Goal: Information Seeking & Learning: Find specific fact

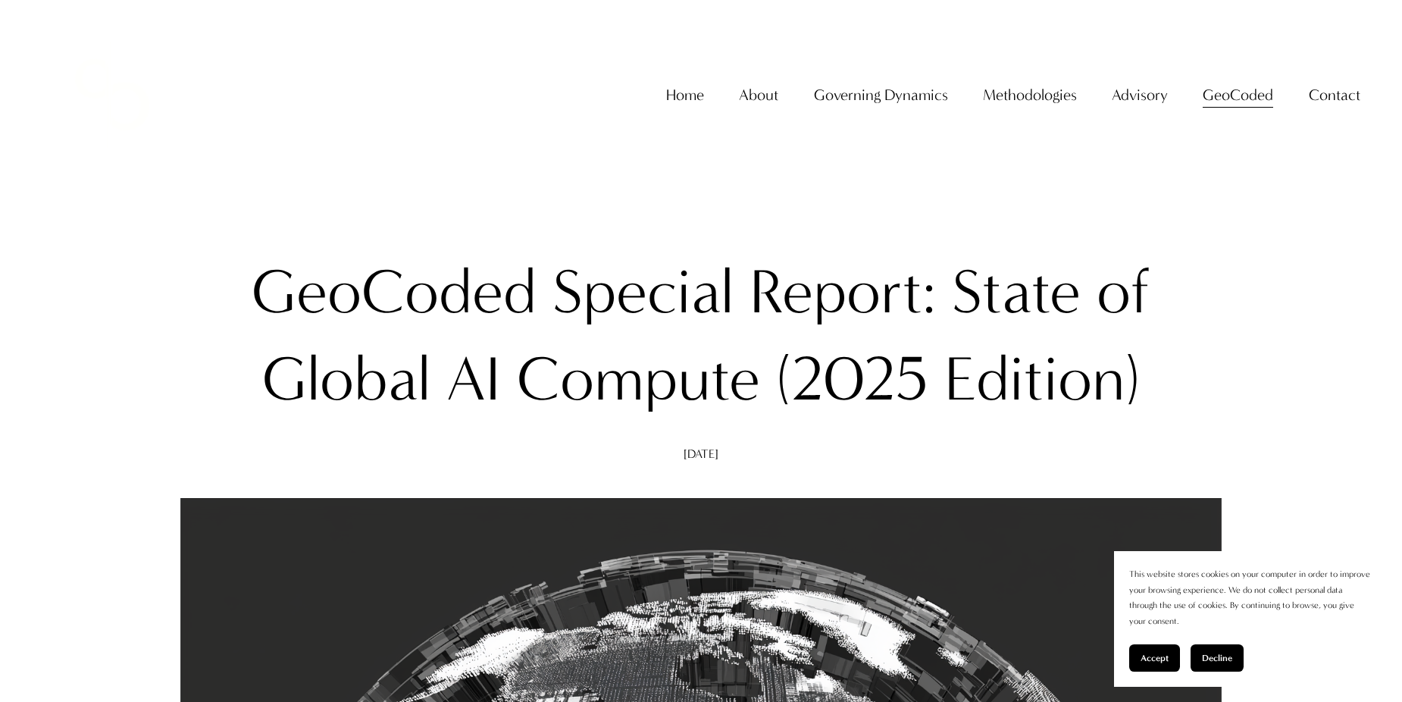
scroll to position [2502, 0]
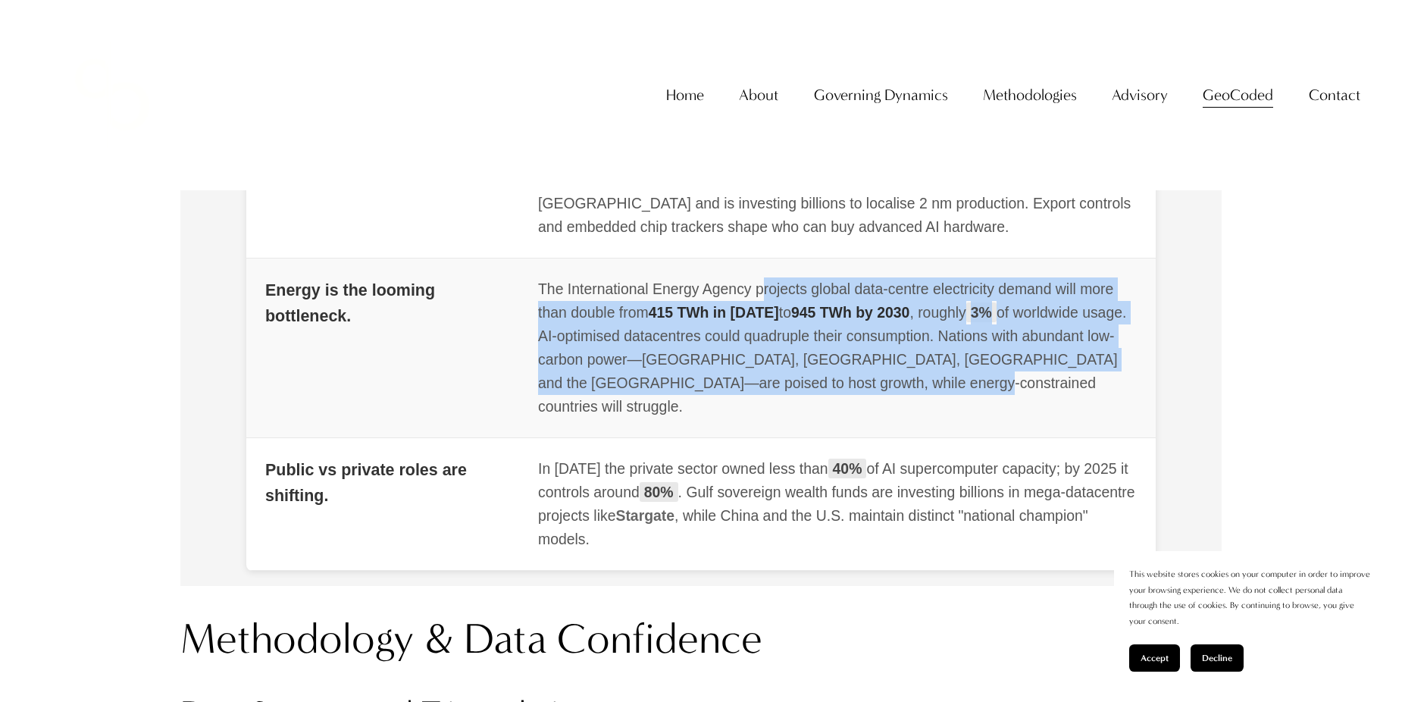
drag, startPoint x: 960, startPoint y: 407, endPoint x: 534, endPoint y: 315, distance: 436.7
click at [534, 315] on td "The International Energy Agency projects global data-centre electricity demand …" at bounding box center [837, 348] width 637 height 180
drag, startPoint x: 534, startPoint y: 315, endPoint x: 963, endPoint y: 403, distance: 438.9
click at [963, 403] on td "The International Energy Agency projects global data-centre electricity demand …" at bounding box center [837, 348] width 637 height 180
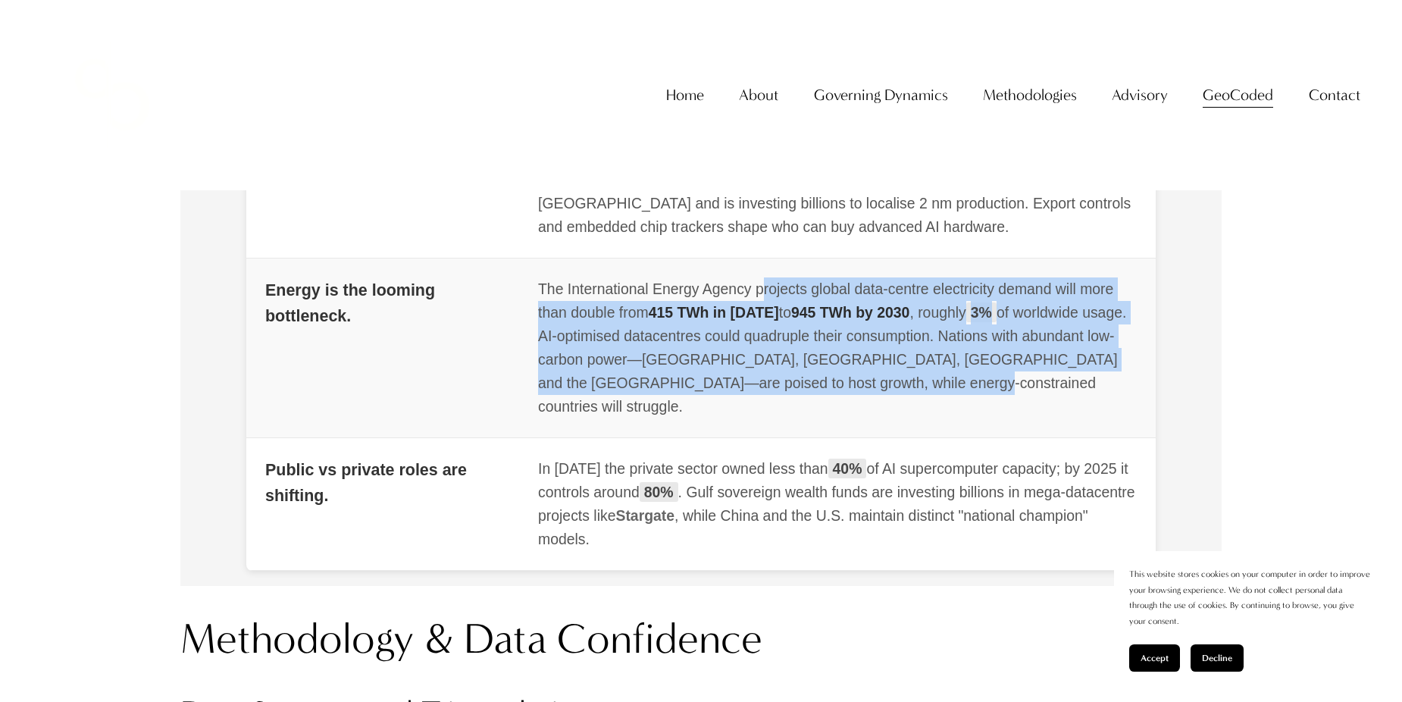
click at [963, 403] on div "The International Energy Agency projects global data-centre electricity demand …" at bounding box center [837, 347] width 599 height 141
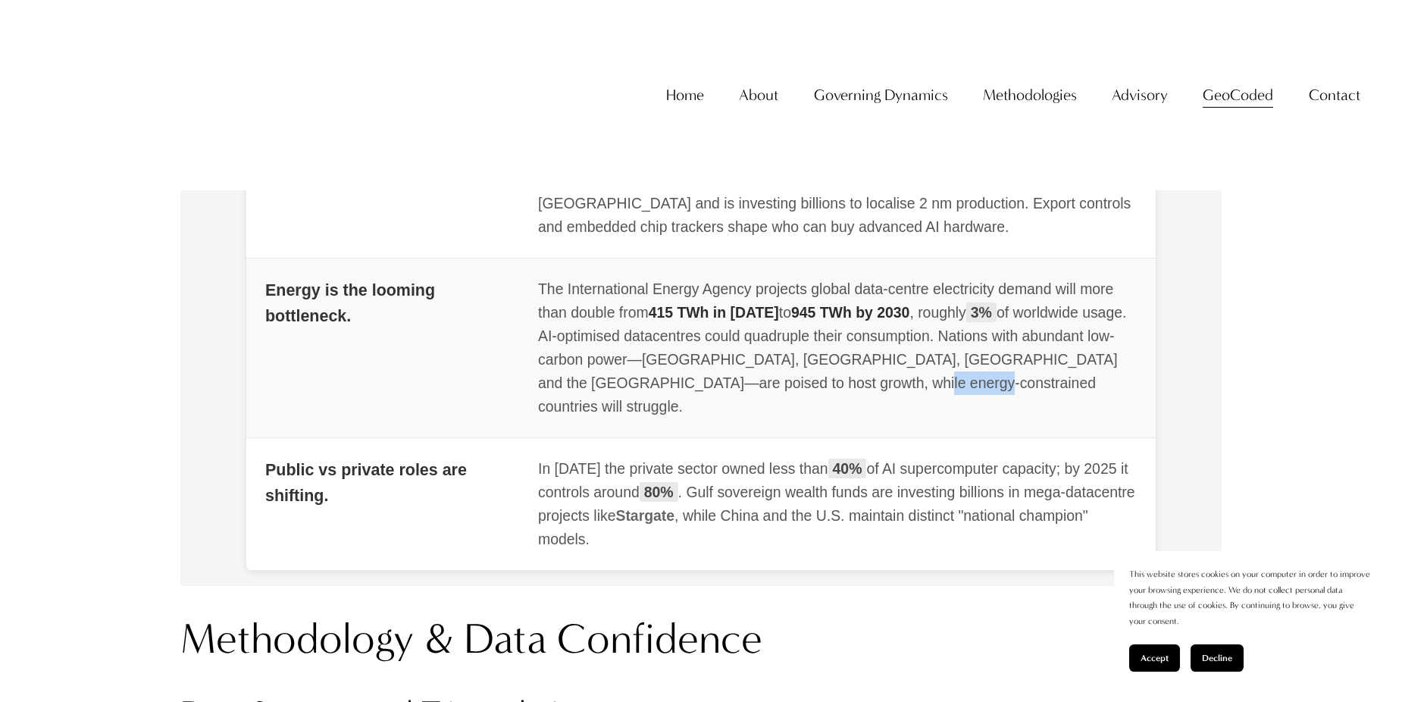
drag, startPoint x: 975, startPoint y: 407, endPoint x: 881, endPoint y: 407, distance: 94.0
click at [881, 407] on div "The International Energy Agency projects global data-centre electricity demand …" at bounding box center [837, 347] width 599 height 141
drag, startPoint x: 881, startPoint y: 407, endPoint x: 713, endPoint y: 409, distance: 167.5
click at [713, 409] on div "The International Energy Agency projects global data-centre electricity demand …" at bounding box center [837, 347] width 599 height 141
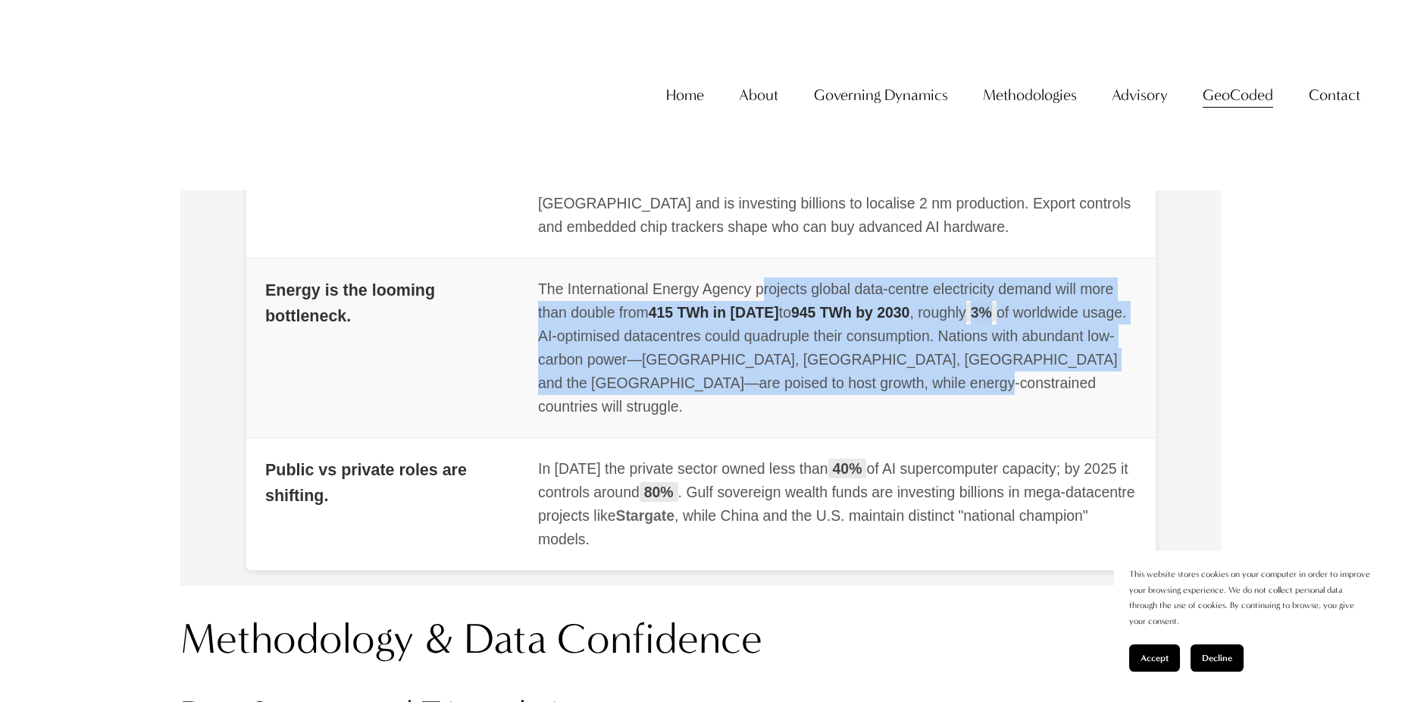
drag, startPoint x: 541, startPoint y: 313, endPoint x: 996, endPoint y: 403, distance: 463.7
click at [996, 403] on td "The International Energy Agency projects global data-centre electricity demand …" at bounding box center [837, 348] width 637 height 180
drag, startPoint x: 996, startPoint y: 403, endPoint x: 894, endPoint y: 425, distance: 103.9
click at [895, 425] on td "The International Energy Agency projects global data-centre electricity demand …" at bounding box center [837, 348] width 637 height 180
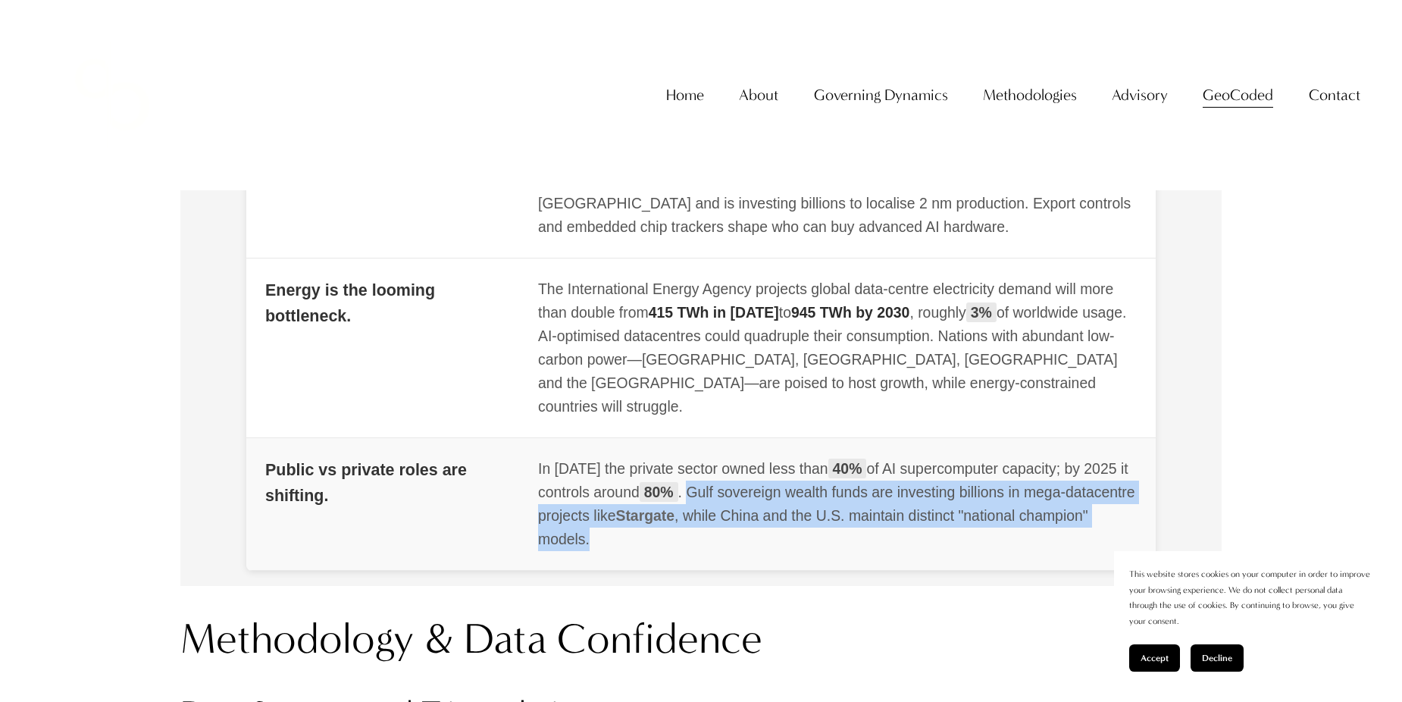
drag, startPoint x: 826, startPoint y: 547, endPoint x: 689, endPoint y: 503, distance: 143.6
click at [689, 503] on div "In [DATE] the private sector owned less than 40% of AI supercomputer capacity; …" at bounding box center [837, 504] width 599 height 94
drag, startPoint x: 689, startPoint y: 503, endPoint x: 670, endPoint y: 522, distance: 27.3
click at [670, 522] on div "In [DATE] the private sector owned less than 40% of AI supercomputer capacity; …" at bounding box center [837, 504] width 599 height 94
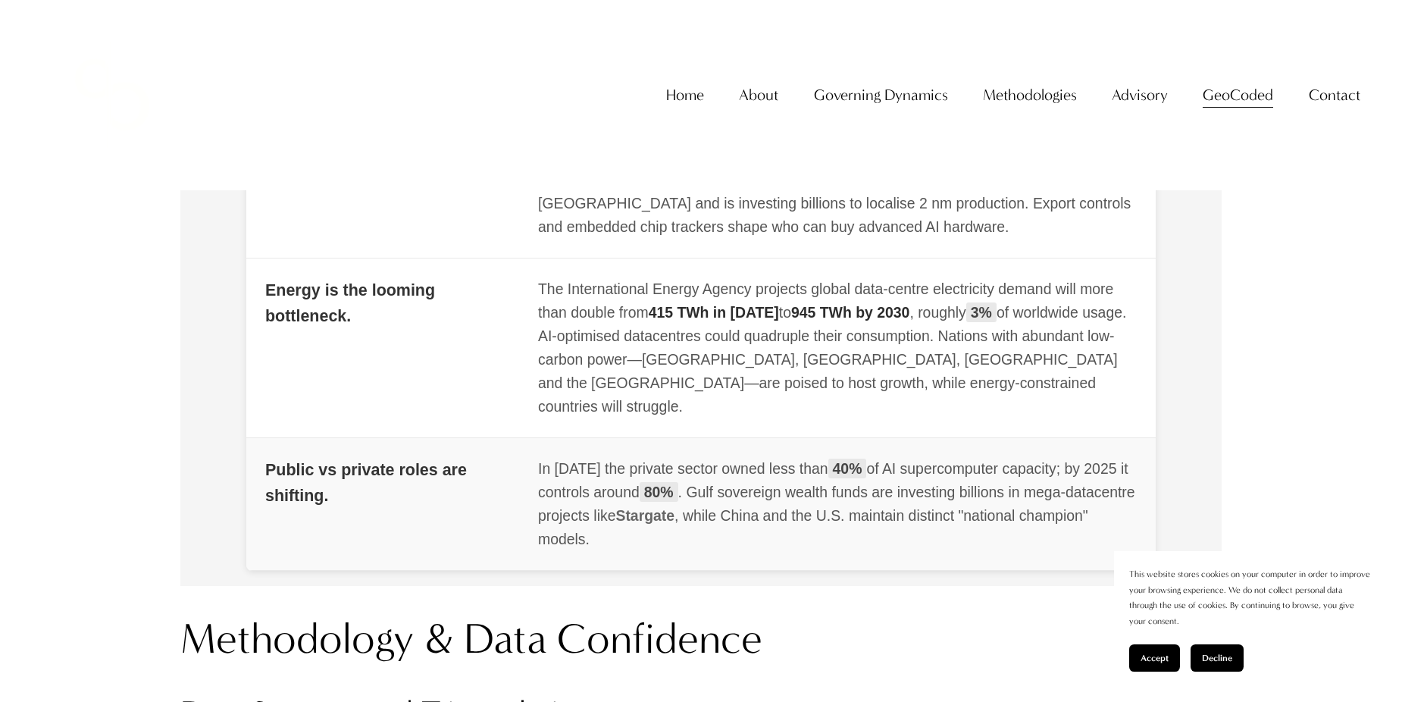
drag, startPoint x: 669, startPoint y: 541, endPoint x: 769, endPoint y: 534, distance: 99.6
click at [769, 534] on div "In [DATE] the private sector owned less than 40% of AI supercomputer capacity; …" at bounding box center [837, 504] width 599 height 94
click at [761, 538] on div "In [DATE] the private sector owned less than 40% of AI supercomputer capacity; …" at bounding box center [837, 504] width 599 height 94
drag, startPoint x: 744, startPoint y: 542, endPoint x: 863, endPoint y: 547, distance: 119.1
click at [863, 547] on div "In [DATE] the private sector owned less than 40% of AI supercomputer capacity; …" at bounding box center [837, 504] width 599 height 94
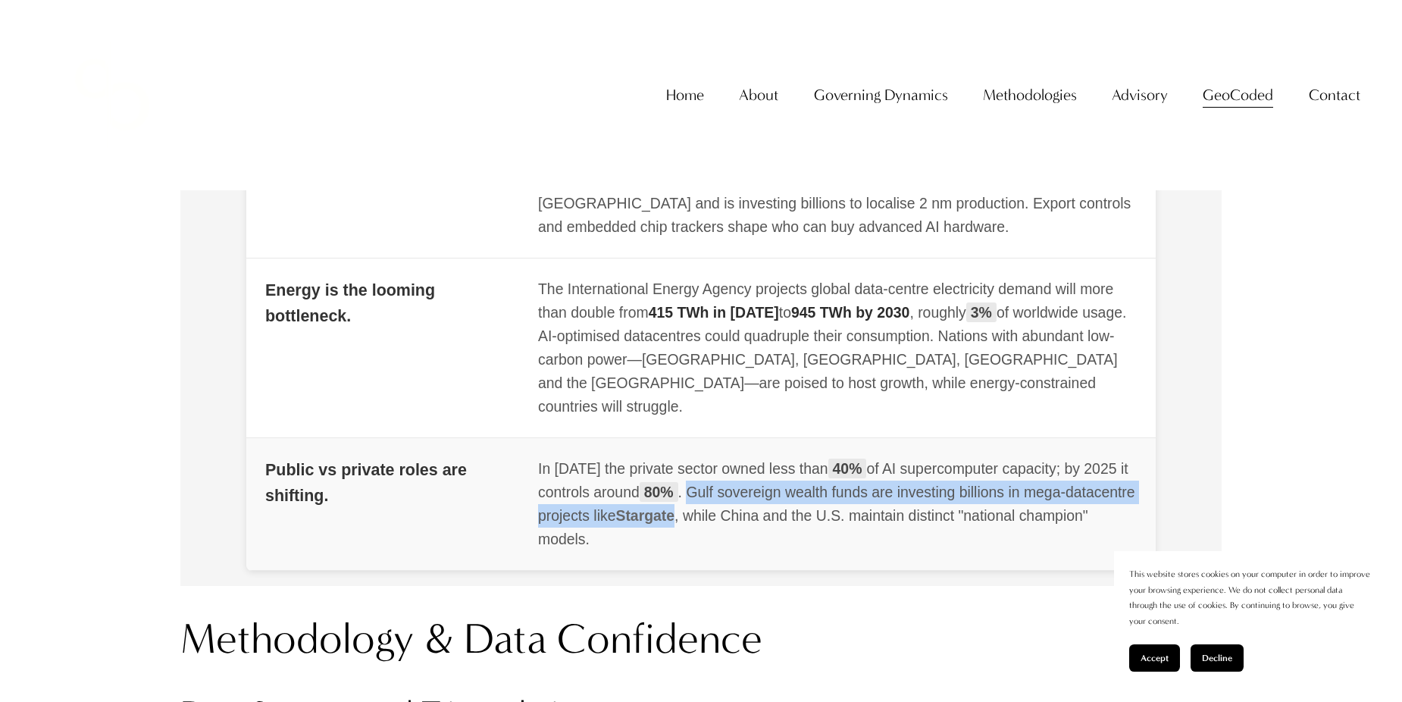
drag, startPoint x: 748, startPoint y: 519, endPoint x: 694, endPoint y: 500, distance: 57.8
click at [694, 500] on div "In [DATE] the private sector owned less than 40% of AI supercomputer capacity; …" at bounding box center [837, 504] width 599 height 94
copy div "Gulf sovereign wealth funds are investing billions in mega-datacentre projects …"
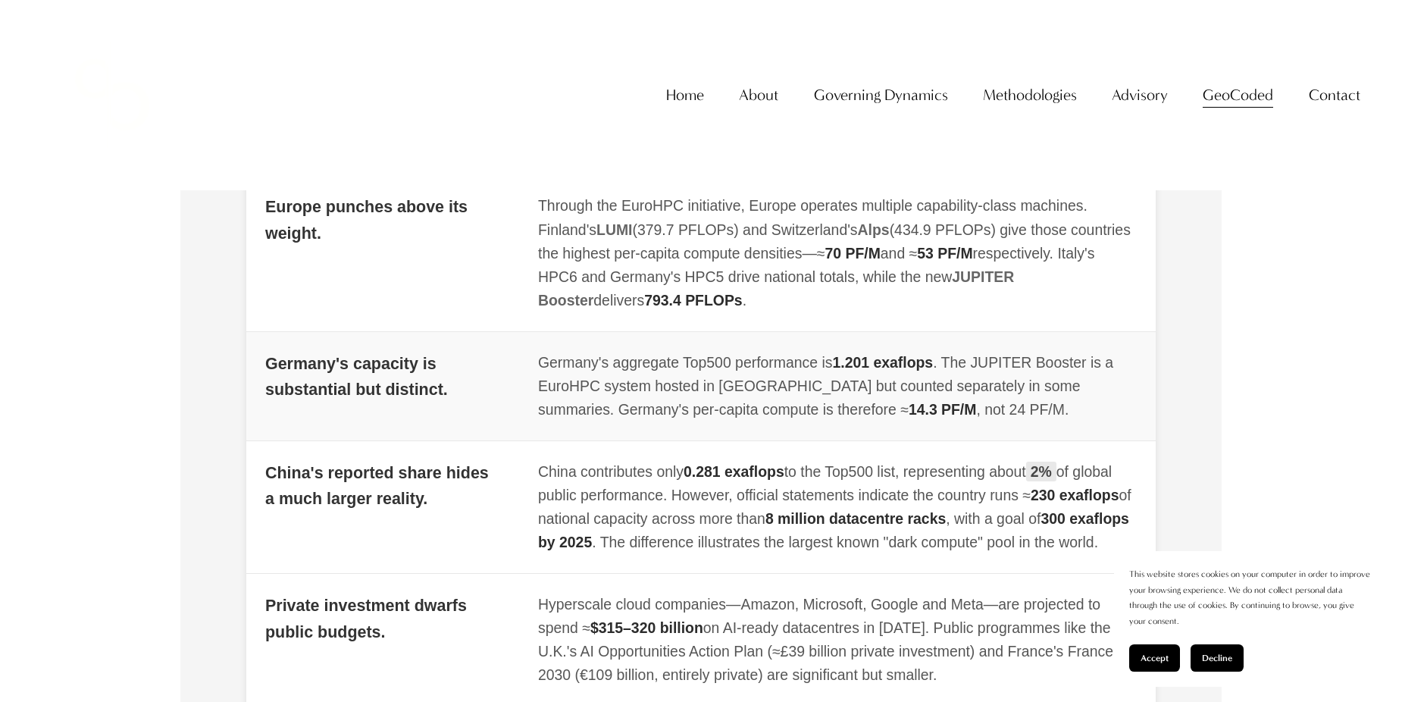
scroll to position [1971, 0]
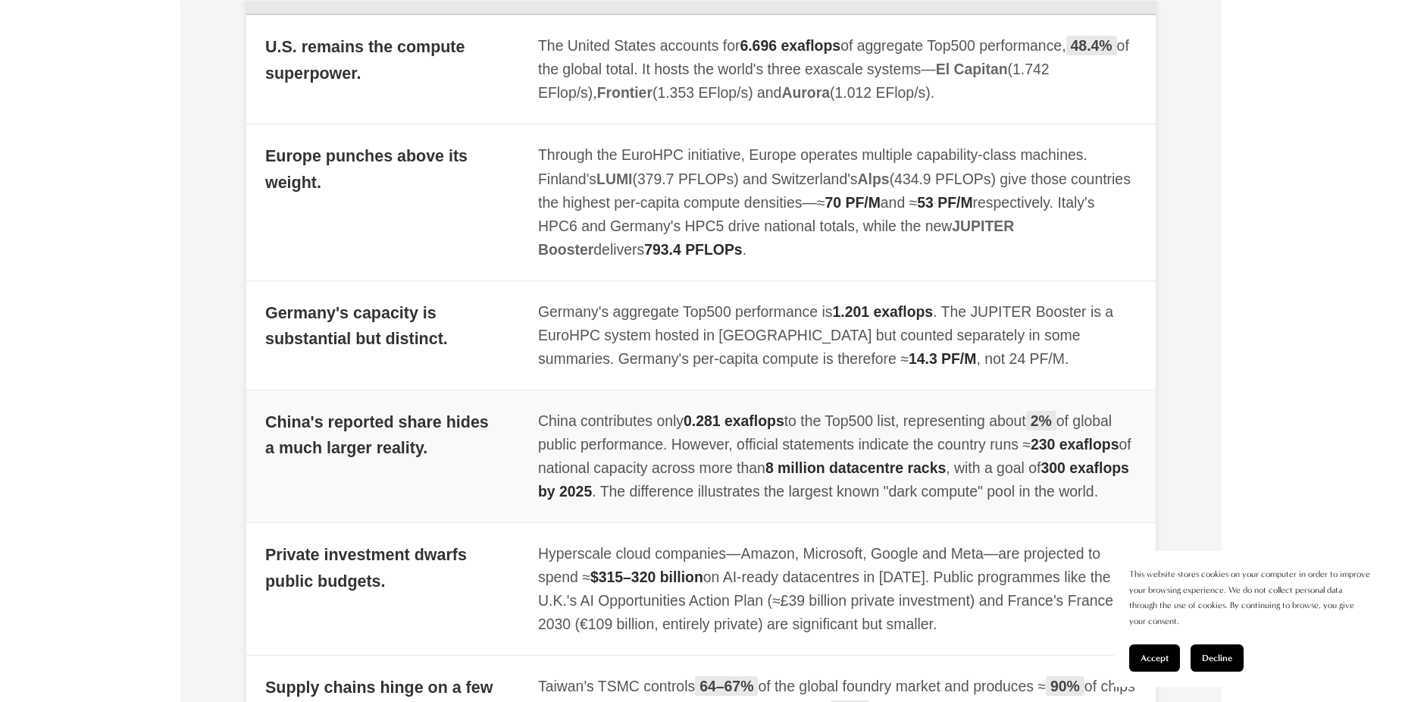
drag, startPoint x: 673, startPoint y: 514, endPoint x: 753, endPoint y: 522, distance: 80.0
click at [753, 503] on div "China contributes only 0.281 exaflops to the Top500 list, representing about 2%…" at bounding box center [837, 456] width 599 height 94
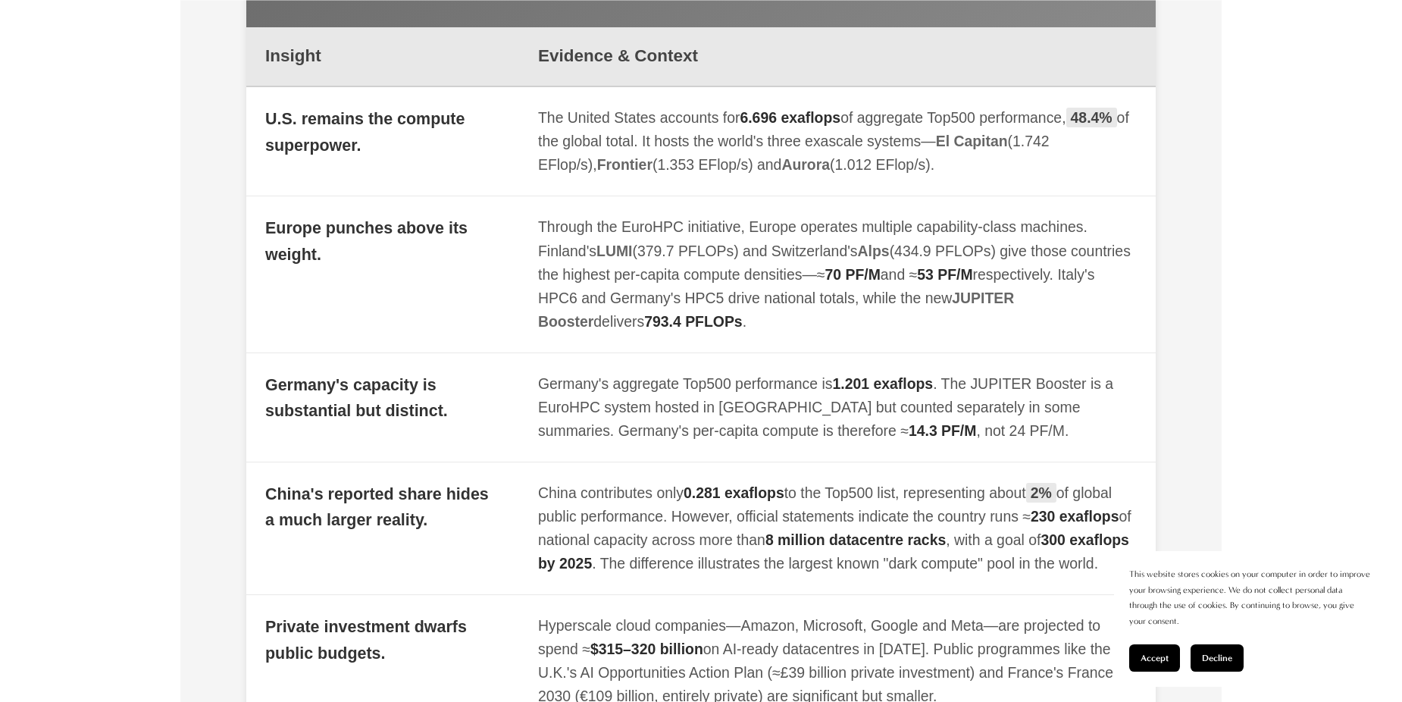
scroll to position [1895, 0]
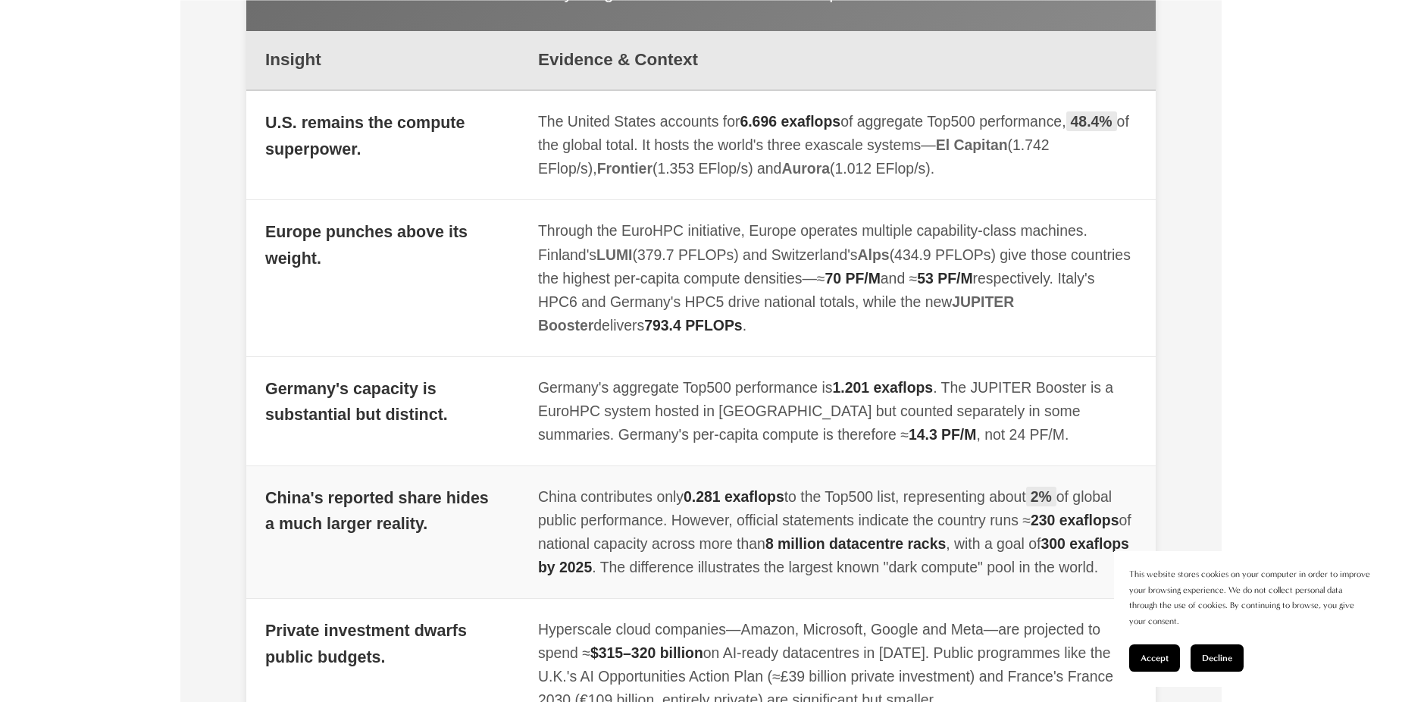
drag, startPoint x: 674, startPoint y: 564, endPoint x: 776, endPoint y: 587, distance: 104.8
click at [776, 579] on div "China contributes only 0.281 exaflops to the Top500 list, representing about 2%…" at bounding box center [837, 532] width 599 height 94
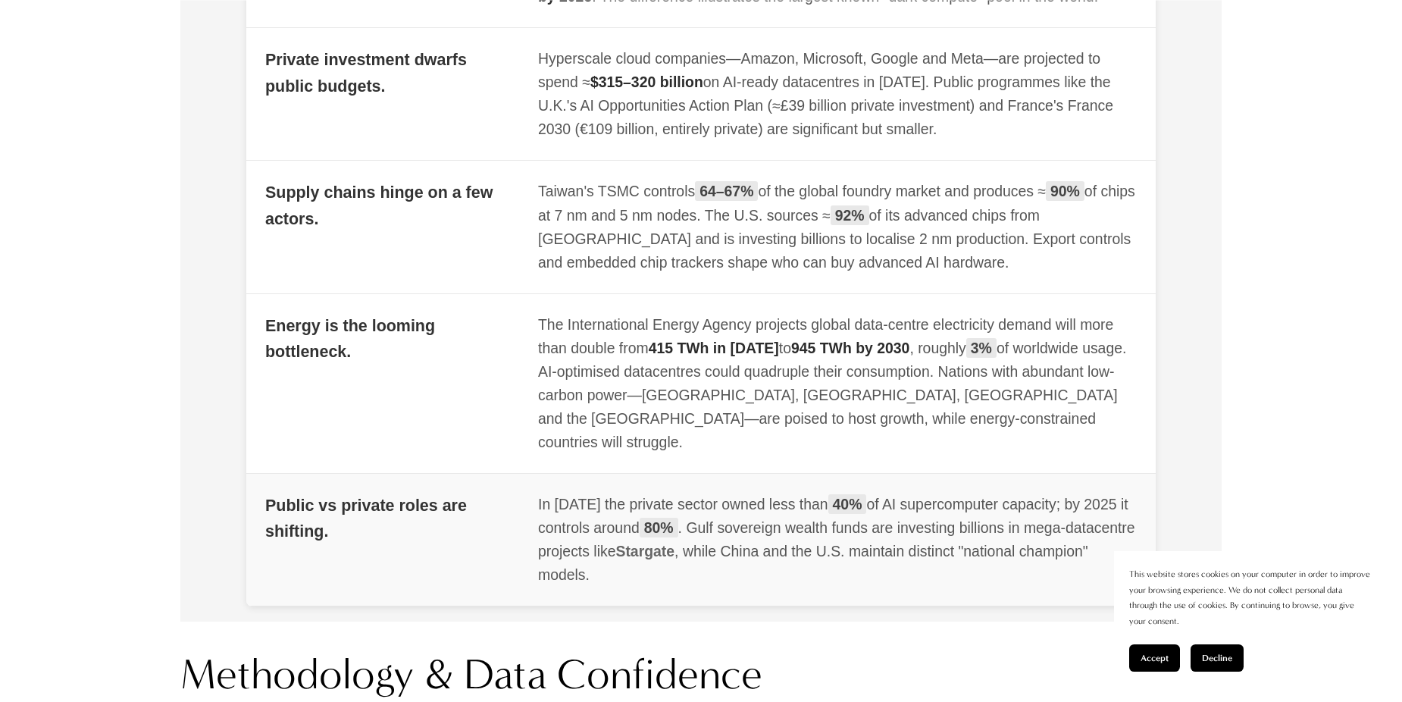
scroll to position [2502, 0]
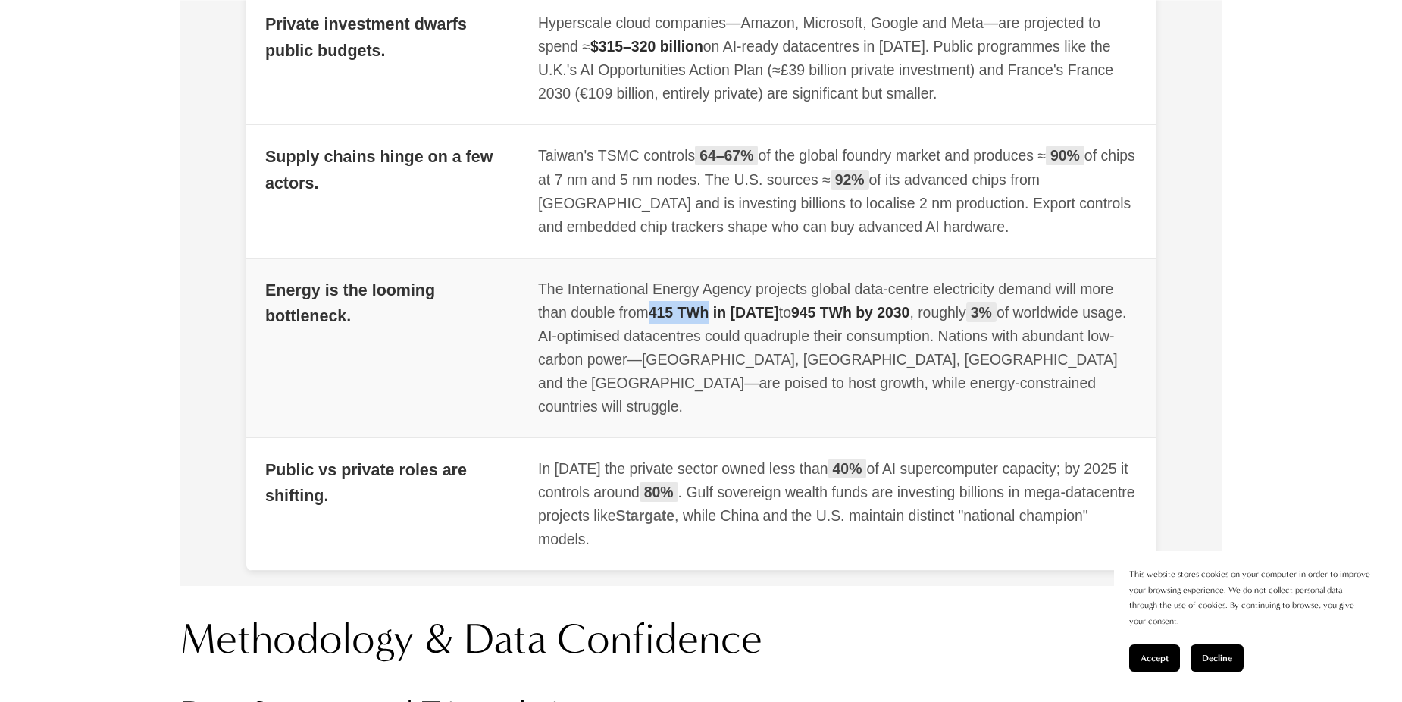
drag, startPoint x: 655, startPoint y: 336, endPoint x: 714, endPoint y: 340, distance: 59.2
click at [714, 340] on div "The International Energy Agency projects global data-centre electricity demand …" at bounding box center [837, 347] width 599 height 141
copy span "415 TWh"
